Goal: Information Seeking & Learning: Learn about a topic

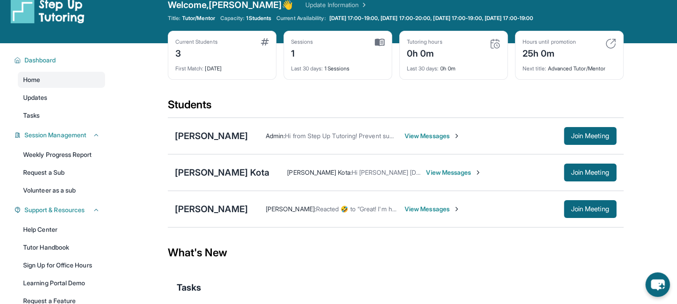
scroll to position [4, 0]
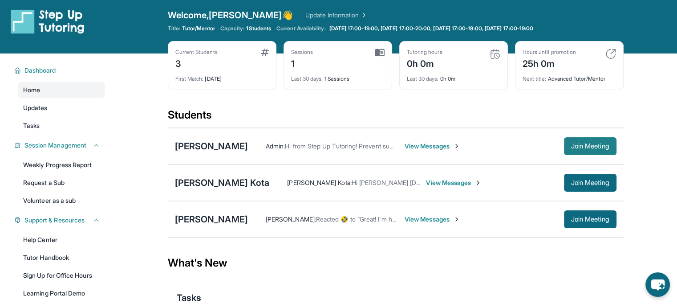
click at [580, 150] on button "Join Meeting" at bounding box center [590, 146] width 53 height 18
click at [191, 148] on div "[PERSON_NAME]" at bounding box center [211, 146] width 73 height 12
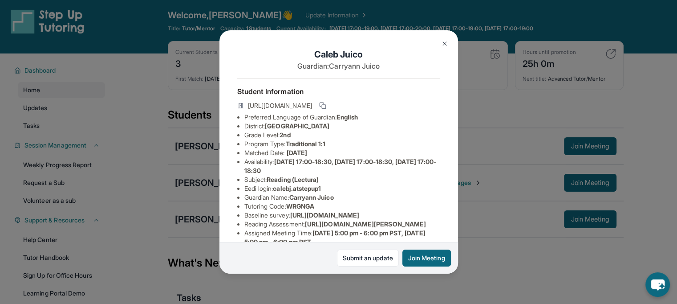
scroll to position [0, 1]
click at [445, 45] on img at bounding box center [444, 43] width 7 height 7
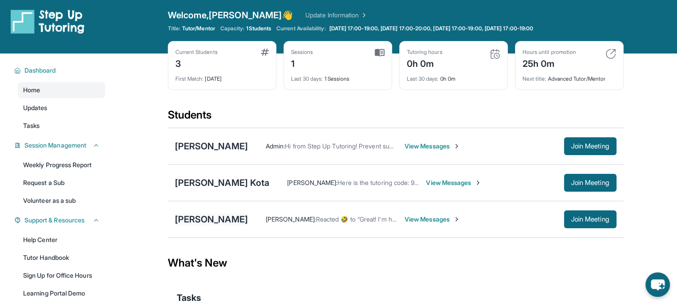
click at [208, 217] on div "[PERSON_NAME]" at bounding box center [211, 219] width 73 height 12
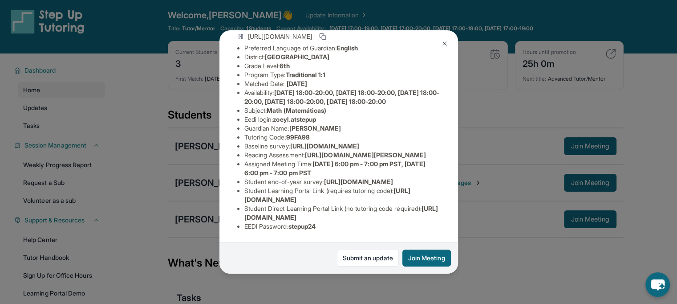
scroll to position [172, 17]
click at [351, 178] on span "[URL][DOMAIN_NAME]" at bounding box center [358, 182] width 69 height 8
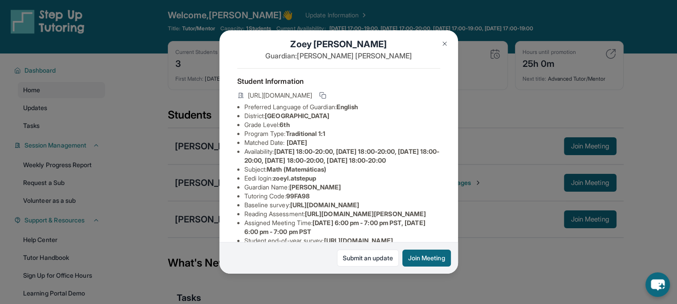
scroll to position [10, 17]
click at [443, 45] on img at bounding box center [444, 43] width 7 height 7
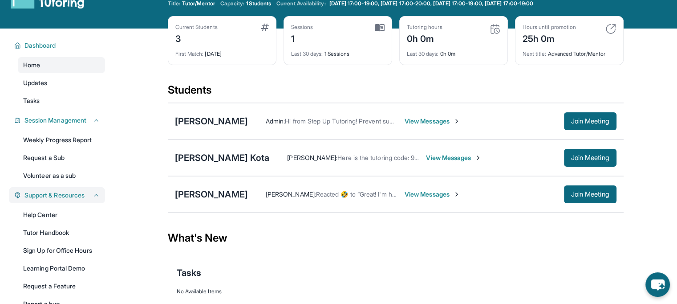
scroll to position [28, 0]
click at [53, 229] on link "Tutor Handbook" at bounding box center [61, 232] width 87 height 16
click at [205, 123] on div "[PERSON_NAME]" at bounding box center [211, 121] width 73 height 12
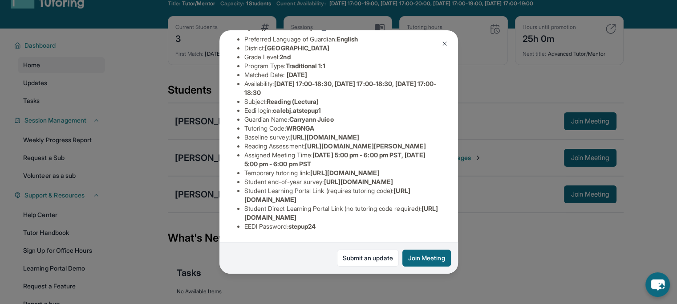
scroll to position [113, 324]
drag, startPoint x: 243, startPoint y: 117, endPoint x: 458, endPoint y: 134, distance: 215.6
click at [458, 134] on div "[PERSON_NAME] Guardian: Carryann Juico Student Information [URL][DOMAIN_NAME] P…" at bounding box center [338, 152] width 677 height 304
copy span "[URL][DOMAIN_NAME]"
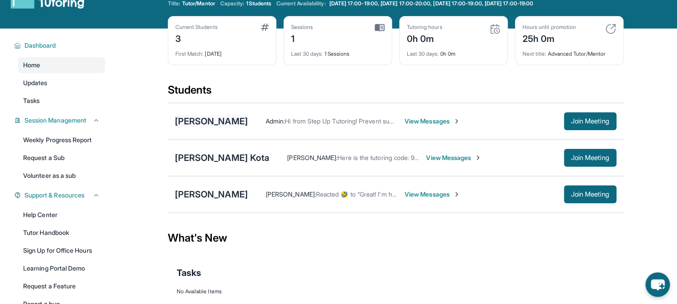
click at [221, 117] on div "[PERSON_NAME]" at bounding box center [211, 121] width 73 height 12
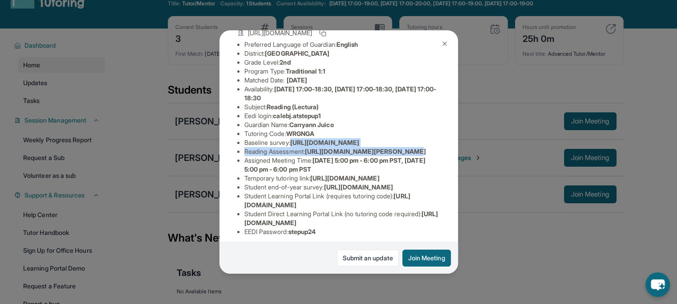
scroll to position [73, 324]
copy ul "[URL][DOMAIN_NAME] Reading Assessment : [URL][DOMAIN_NAME]?"
drag, startPoint x: 244, startPoint y: 159, endPoint x: 461, endPoint y: 181, distance: 217.8
click at [461, 181] on div "[PERSON_NAME] Guardian: Carryann Juico Student Information [URL][DOMAIN_NAME] P…" at bounding box center [338, 152] width 677 height 304
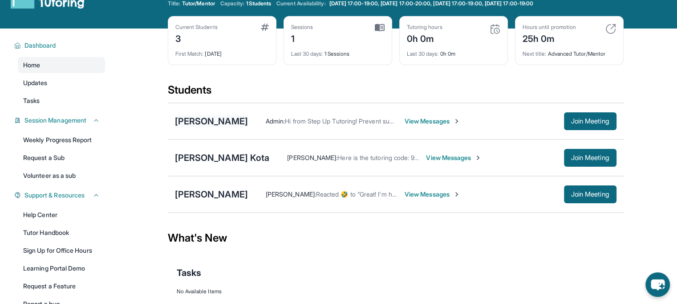
click at [183, 122] on div "[PERSON_NAME]" at bounding box center [211, 121] width 73 height 12
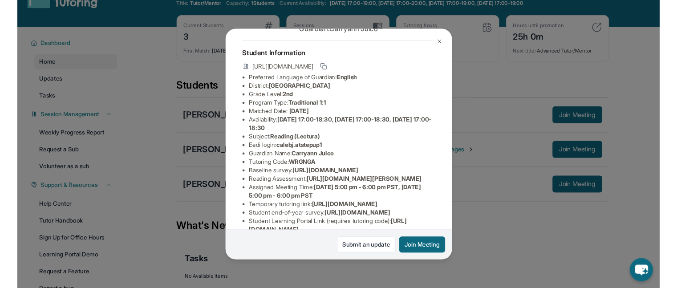
scroll to position [36, 9]
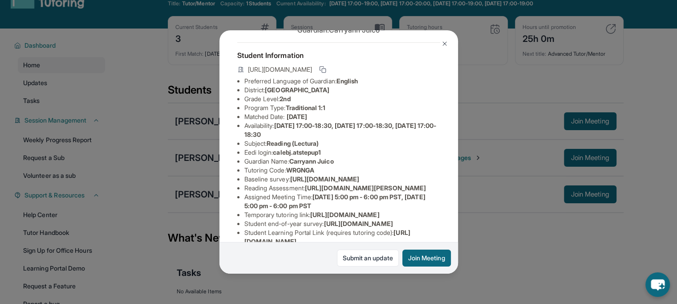
click at [445, 46] on img at bounding box center [444, 43] width 7 height 7
